Goal: Task Accomplishment & Management: Manage account settings

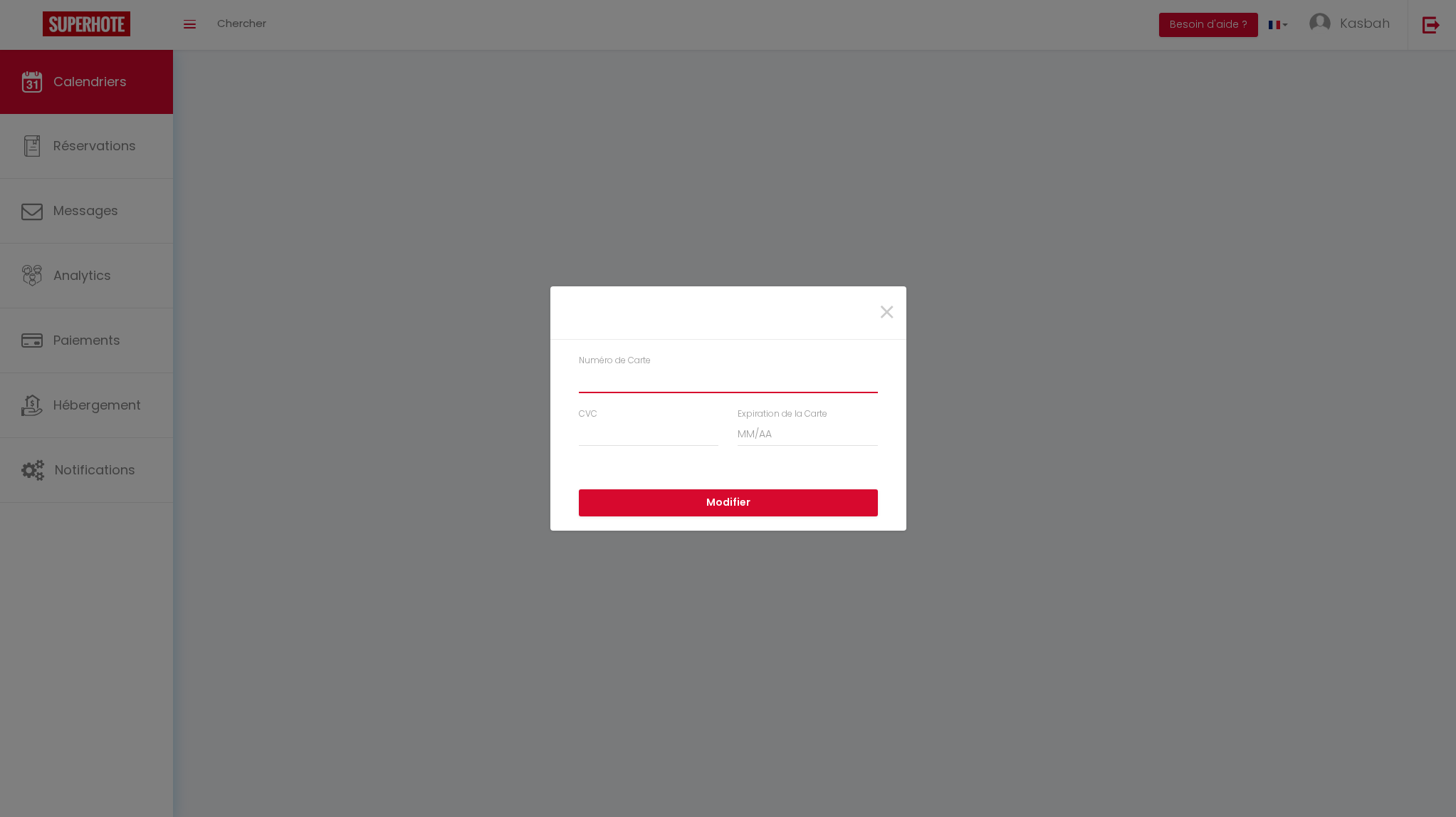
click at [624, 375] on input "Numéro de Carte" at bounding box center [728, 380] width 299 height 26
type input "[CREDIT_CARD_NUMBER]"
click at [596, 429] on input "CVC" at bounding box center [648, 434] width 140 height 26
type input "0"
click at [743, 431] on input "Expiration de la Carte" at bounding box center [808, 434] width 140 height 26
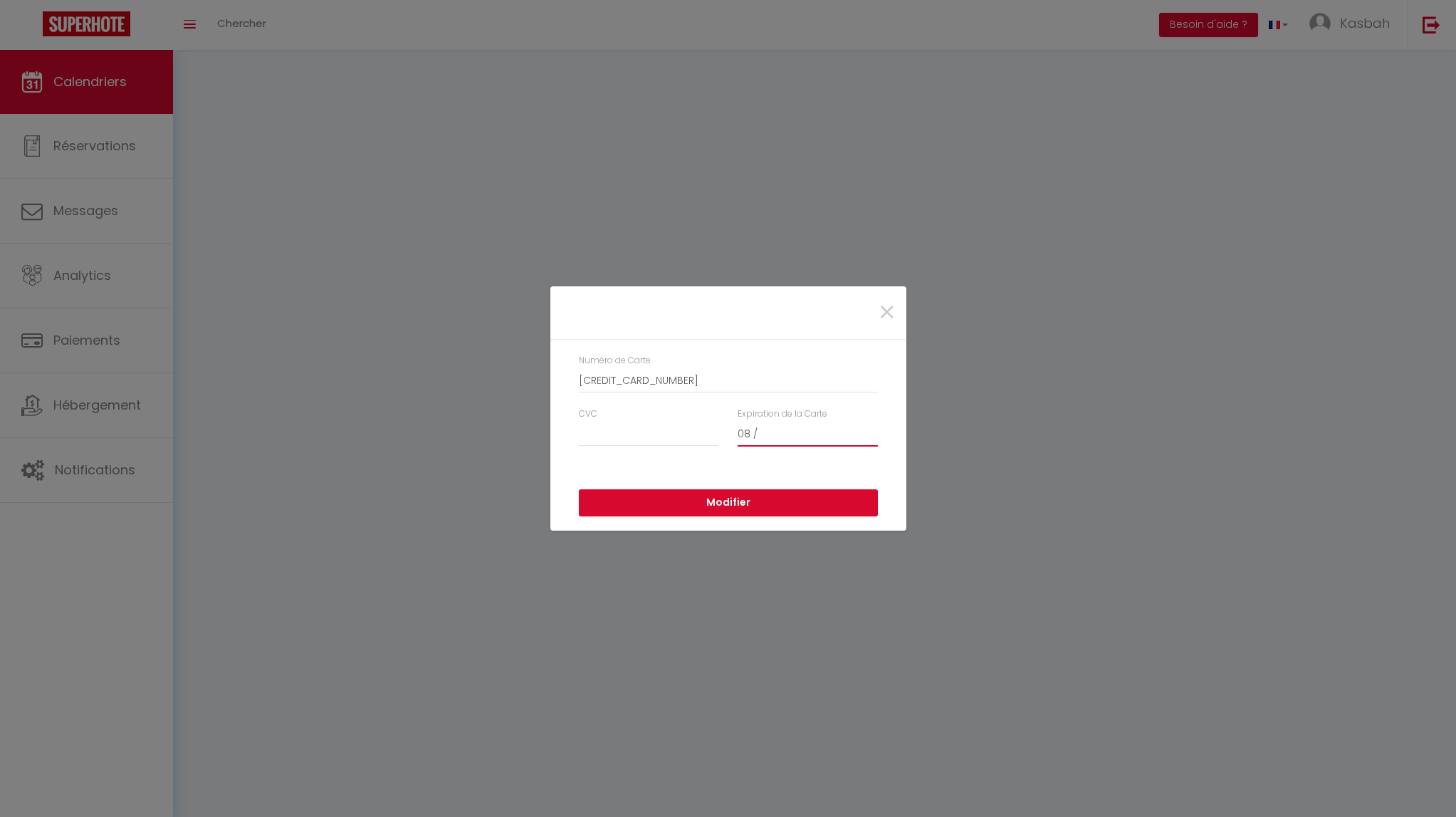
type input "0"
type input "07 / 30"
click at [604, 444] on input "CVC" at bounding box center [648, 434] width 140 height 26
type input "732"
click at [730, 502] on button "Modifier" at bounding box center [728, 502] width 299 height 27
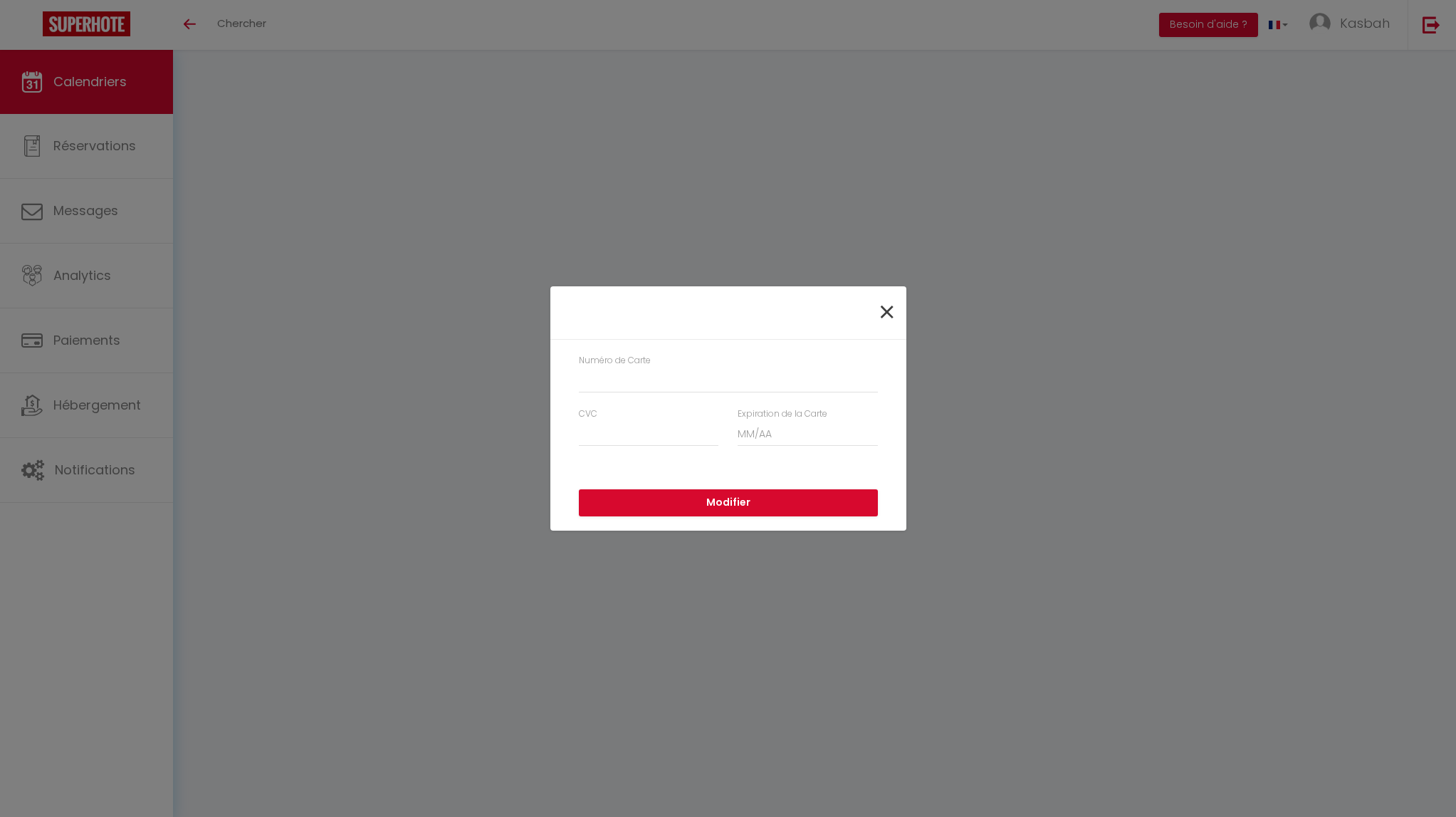
click at [894, 310] on span "×" at bounding box center [887, 312] width 18 height 43
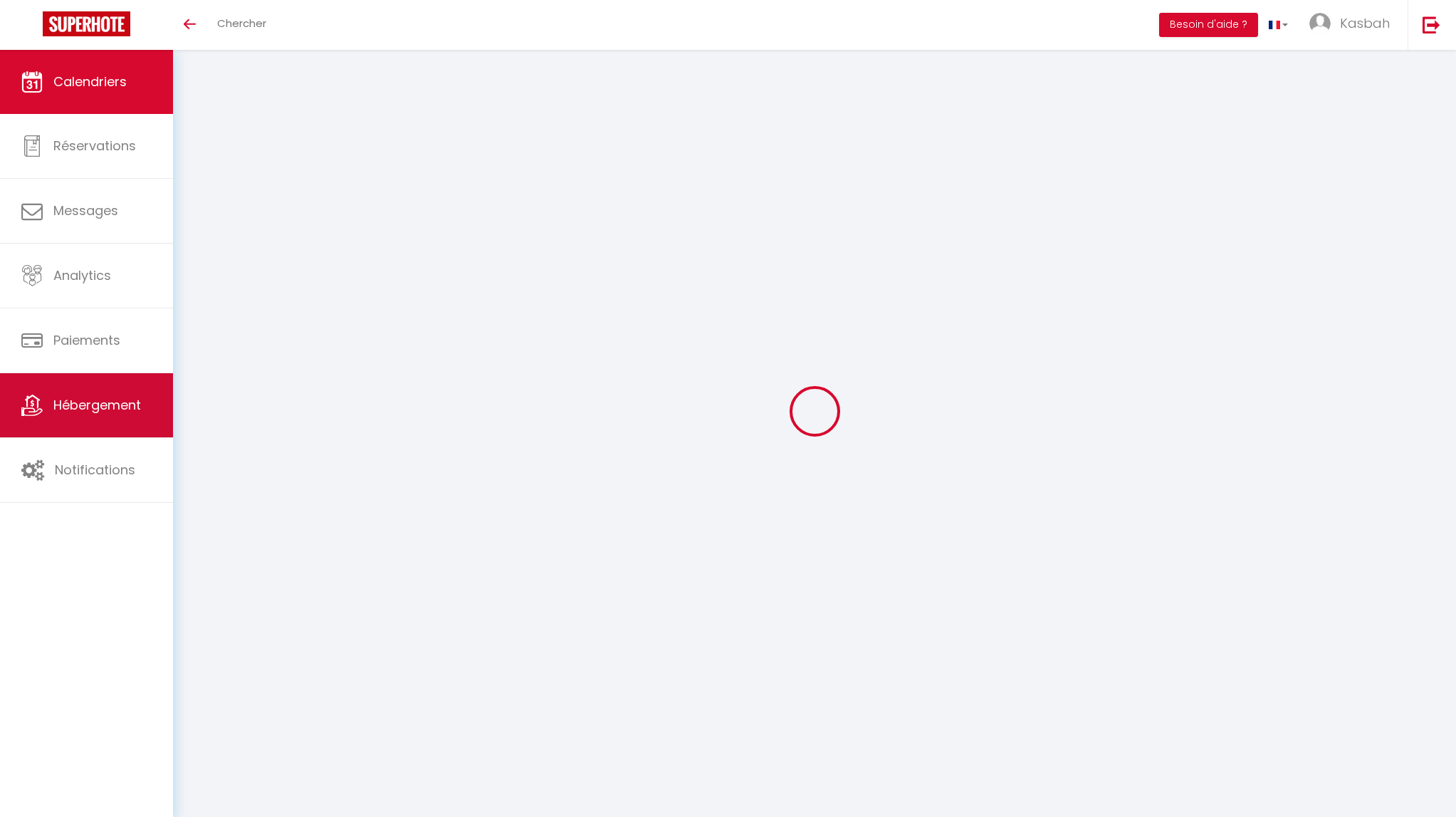
click at [92, 380] on link "Hébergement" at bounding box center [86, 405] width 173 height 64
